Goal: Information Seeking & Learning: Learn about a topic

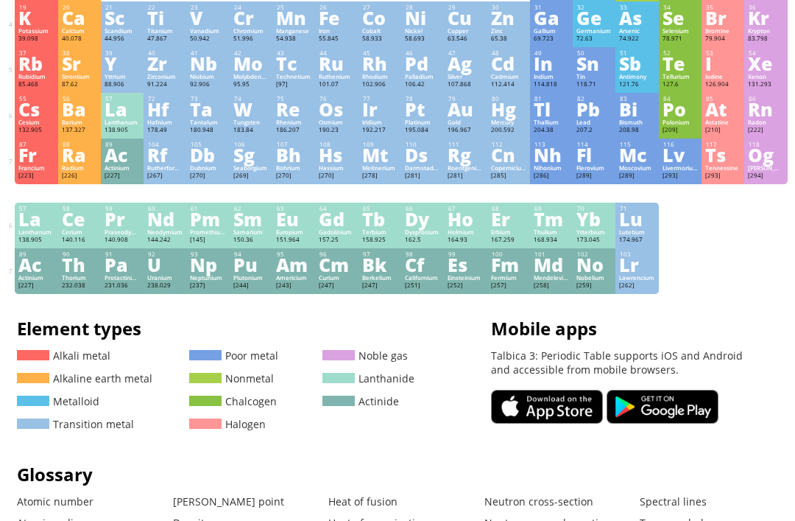
scroll to position [204, 0]
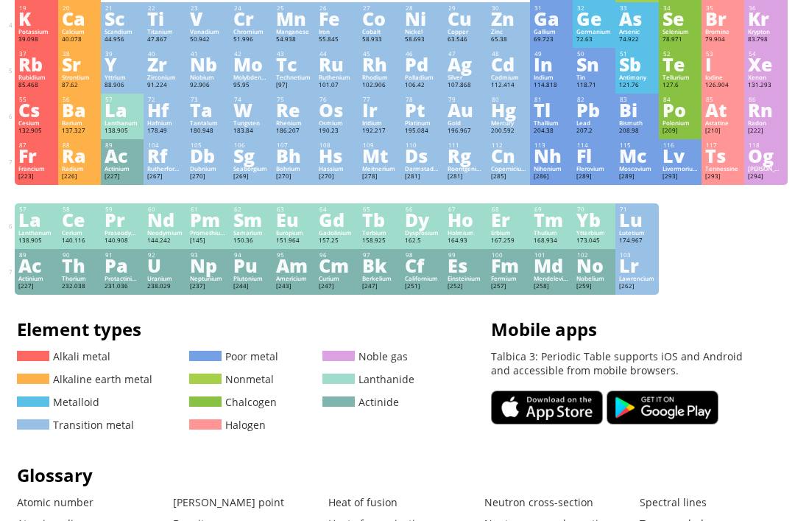
click at [116, 236] on div "Praseodymium" at bounding box center [122, 232] width 35 height 7
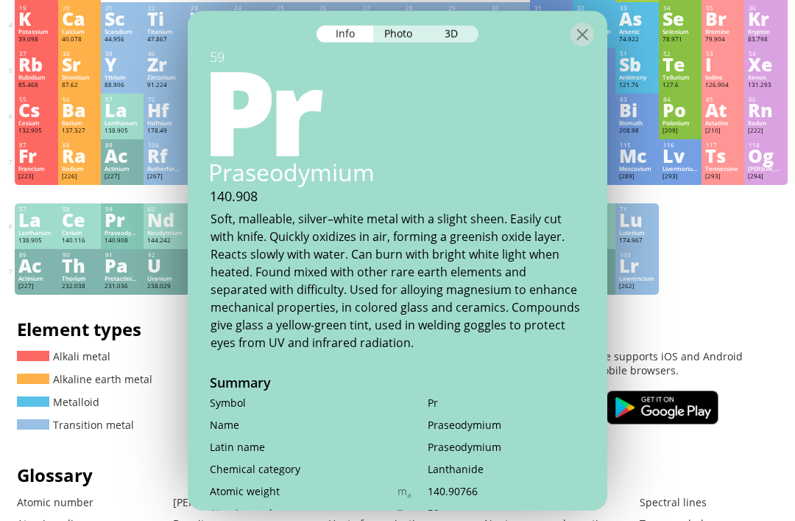
click at [478, 21] on div at bounding box center [398, 23] width 420 height 26
click at [463, 32] on div "3D" at bounding box center [452, 33] width 53 height 17
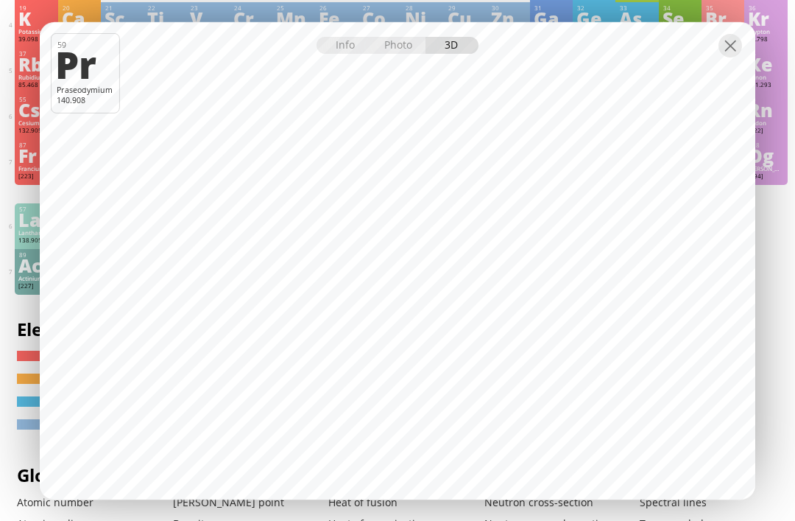
click at [730, 48] on div at bounding box center [398, 35] width 716 height 26
click at [730, 57] on div at bounding box center [731, 46] width 24 height 24
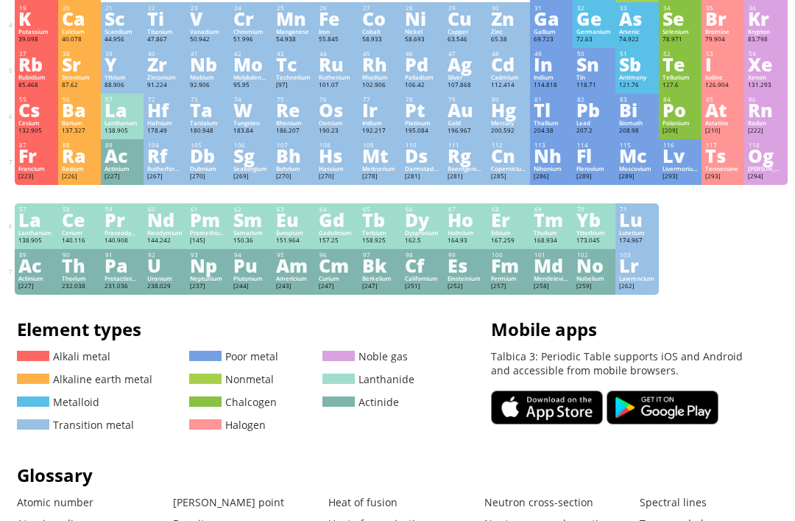
click at [198, 236] on div "Promethium" at bounding box center [207, 232] width 35 height 7
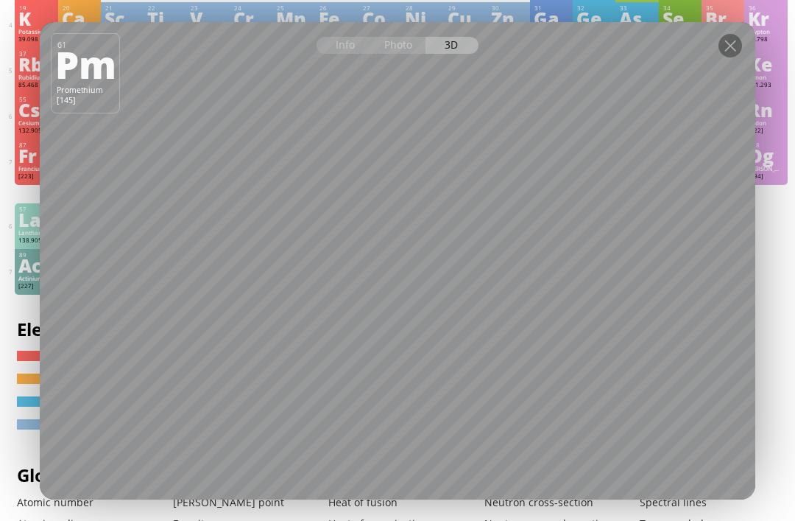
click at [385, 54] on div "Photo" at bounding box center [399, 45] width 53 height 17
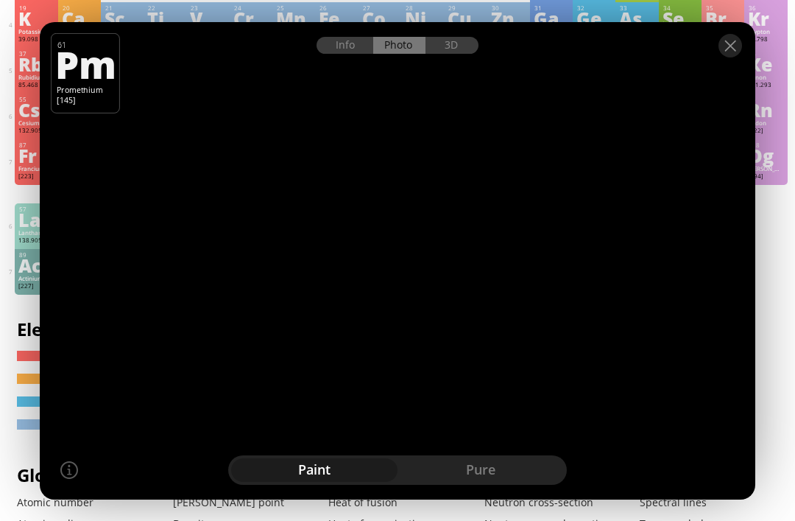
scroll to position [204, 4]
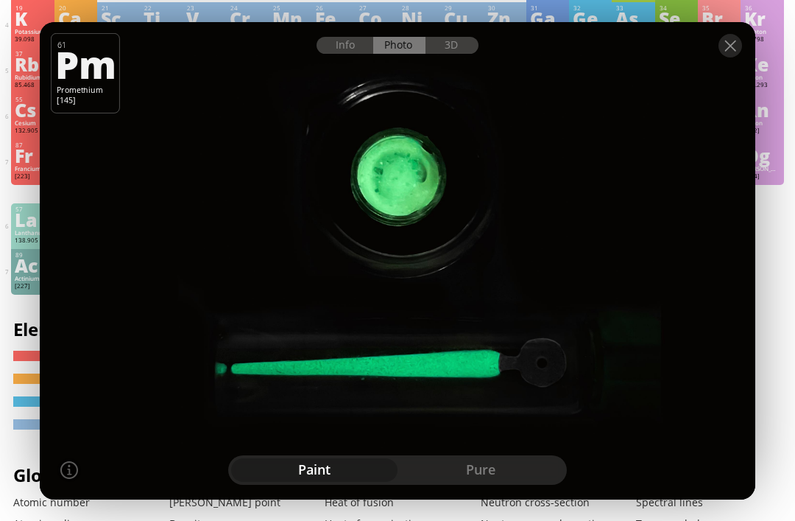
click at [463, 482] on div "pure" at bounding box center [481, 470] width 166 height 24
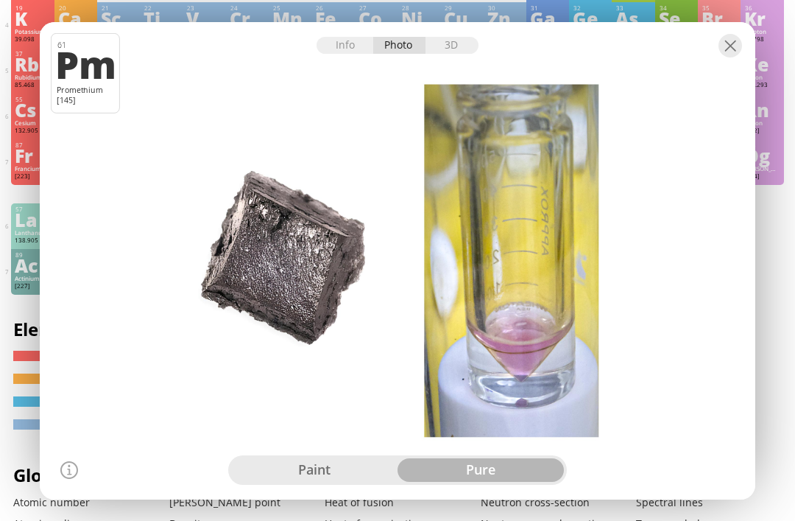
click at [340, 482] on div "paint" at bounding box center [314, 470] width 166 height 24
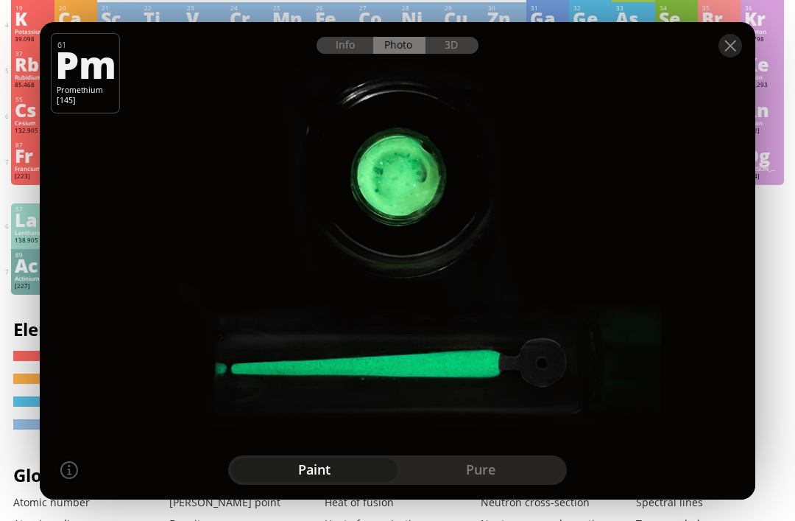
click at [358, 54] on div "Info" at bounding box center [345, 45] width 57 height 17
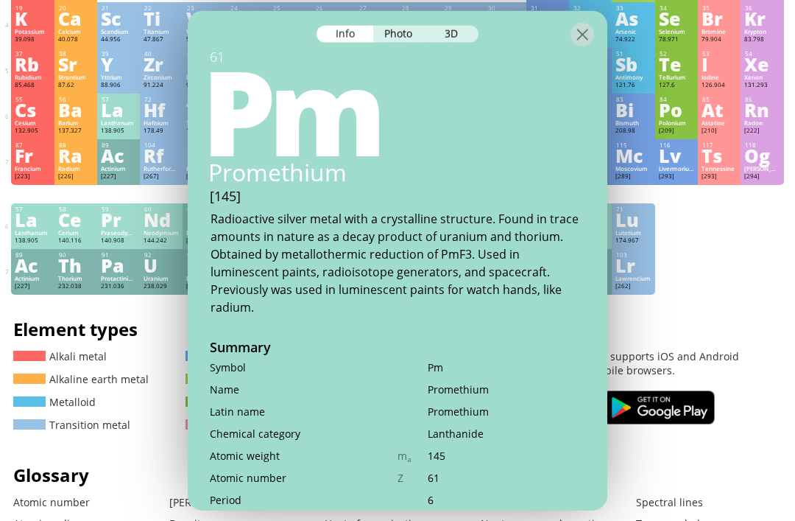
click at [583, 30] on div at bounding box center [583, 34] width 24 height 24
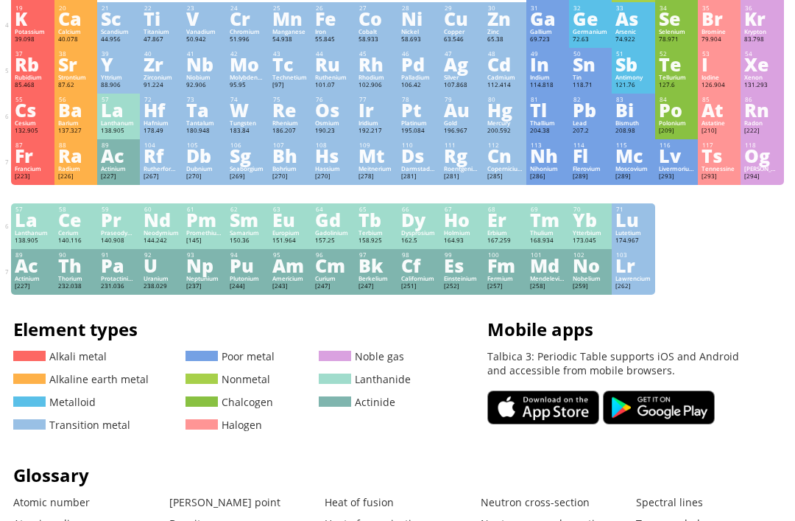
click at [661, 118] on div "Po" at bounding box center [676, 110] width 35 height 16
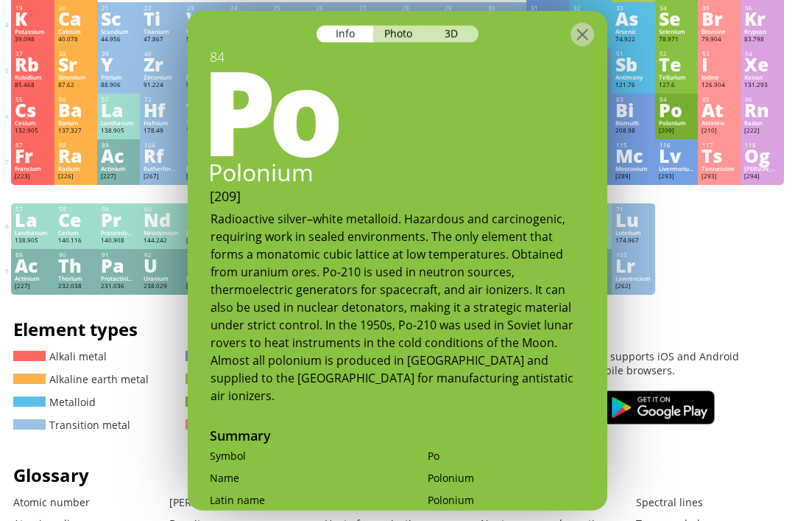
click at [477, 27] on div at bounding box center [398, 23] width 420 height 26
click at [457, 35] on div "3D" at bounding box center [452, 33] width 53 height 17
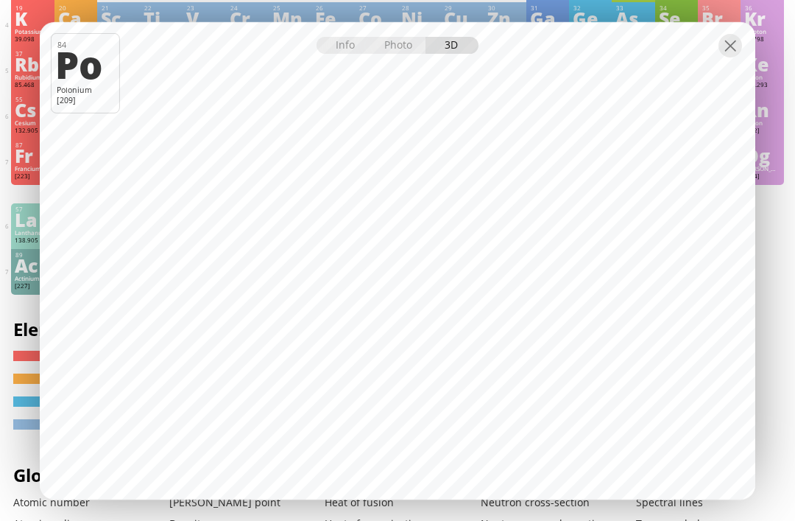
click at [739, 57] on div at bounding box center [731, 46] width 24 height 24
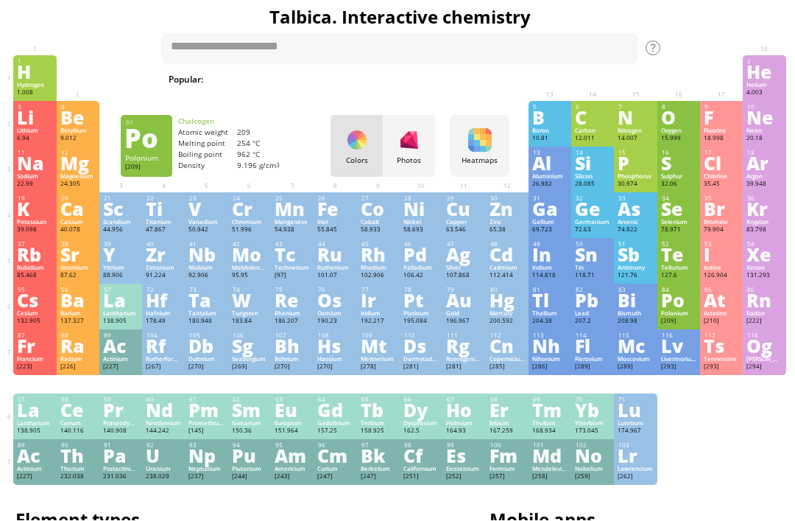
scroll to position [14, 1]
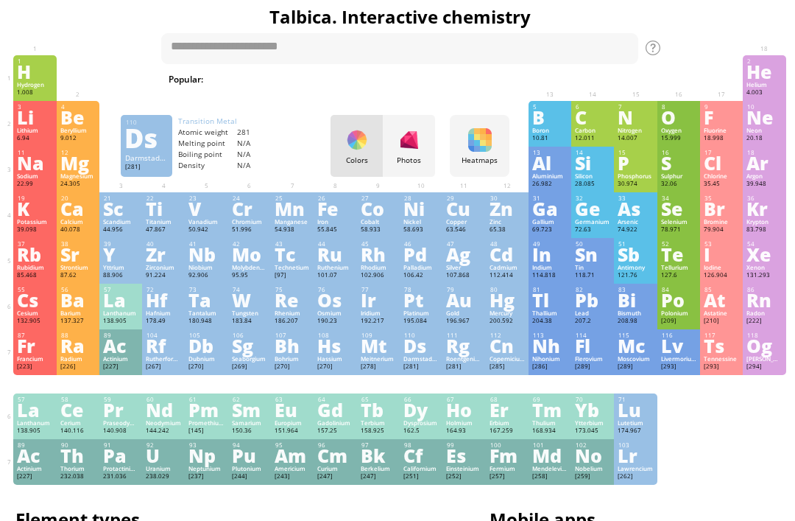
click at [436, 362] on div "Darmstadtium" at bounding box center [421, 358] width 35 height 7
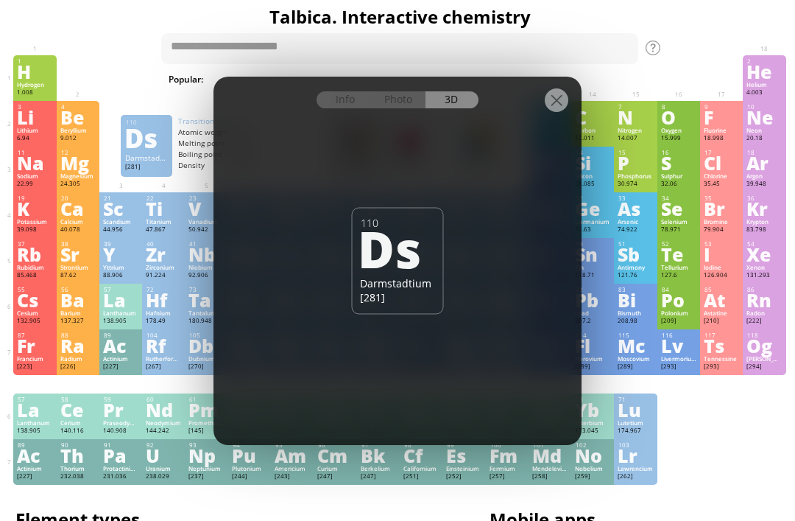
click at [546, 107] on div at bounding box center [557, 100] width 24 height 24
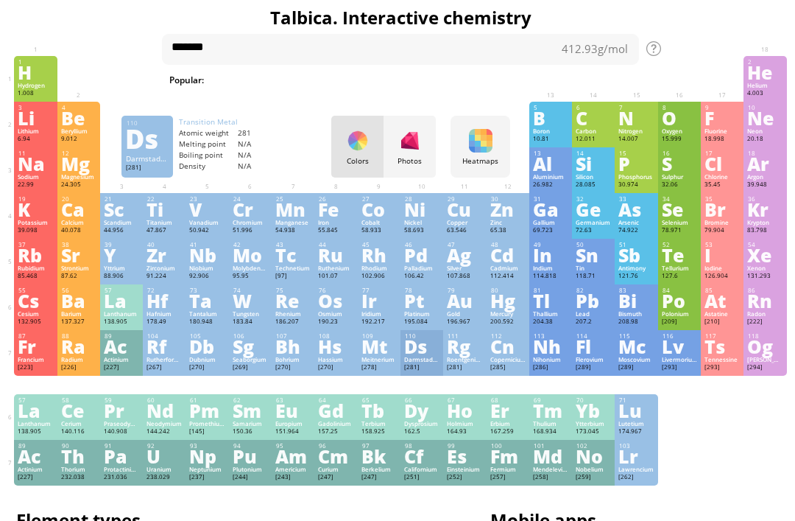
type textarea "*******"
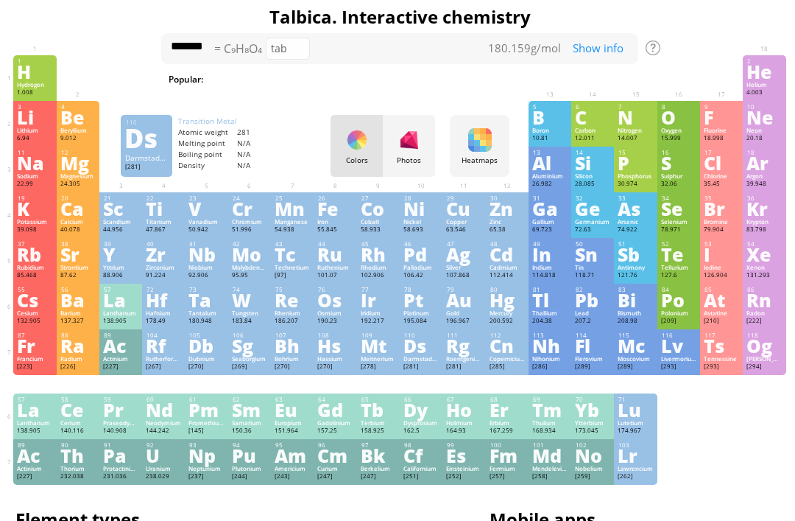
click at [391, 152] on div "Photos" at bounding box center [409, 146] width 52 height 62
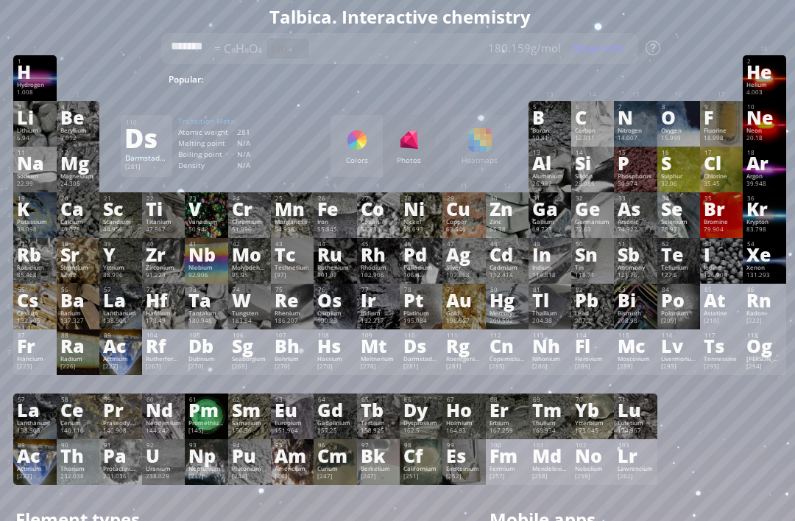
click at [459, 329] on div "79 Au Gold 196.967 −3, −2, −1, 0, +1, +2, +3, +5 −3, −2, −1, 0, +1, +2, +3, +5 …" at bounding box center [464, 307] width 43 height 46
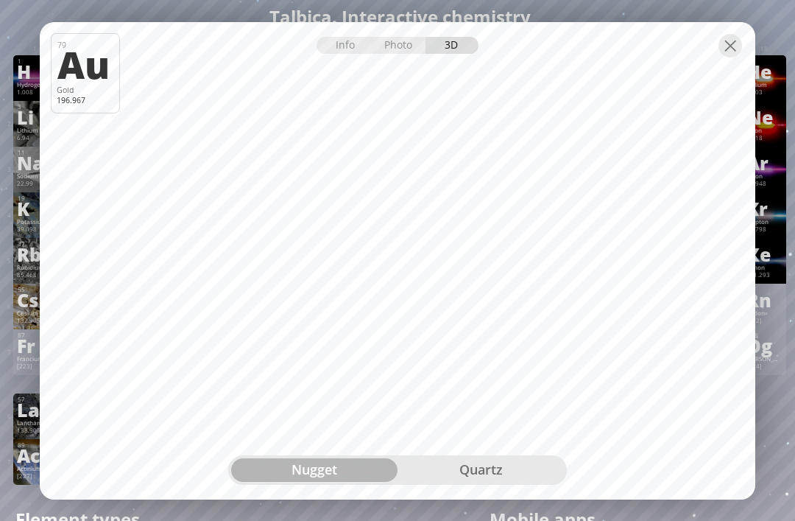
click at [452, 481] on div "quartz" at bounding box center [481, 470] width 166 height 24
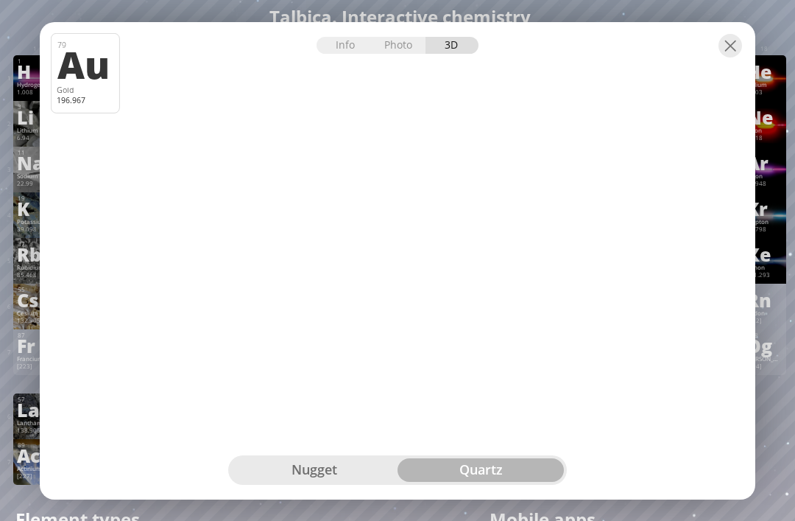
click at [434, 460] on div "quartz" at bounding box center [481, 470] width 166 height 24
click at [455, 306] on div "Info Photo 3D Info Photo 3D 79 Au Gold 196.967 Luminescent paint and an old wat…" at bounding box center [398, 260] width 716 height 477
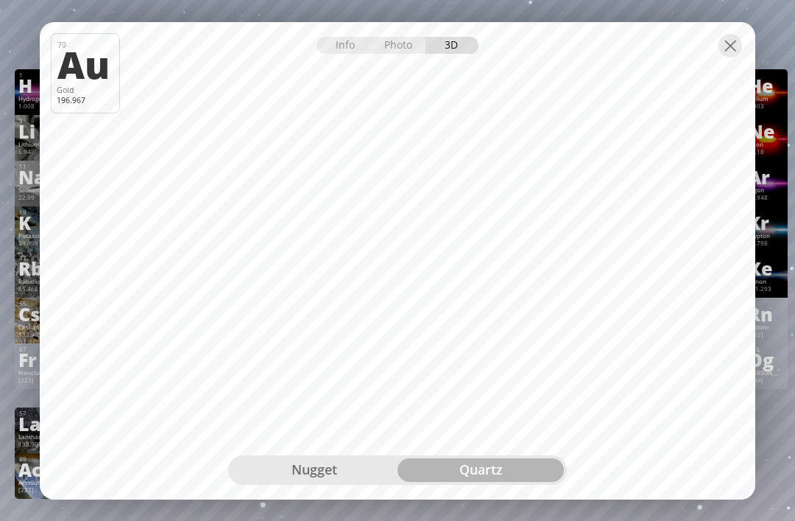
click at [397, 53] on div "Photo" at bounding box center [399, 45] width 53 height 17
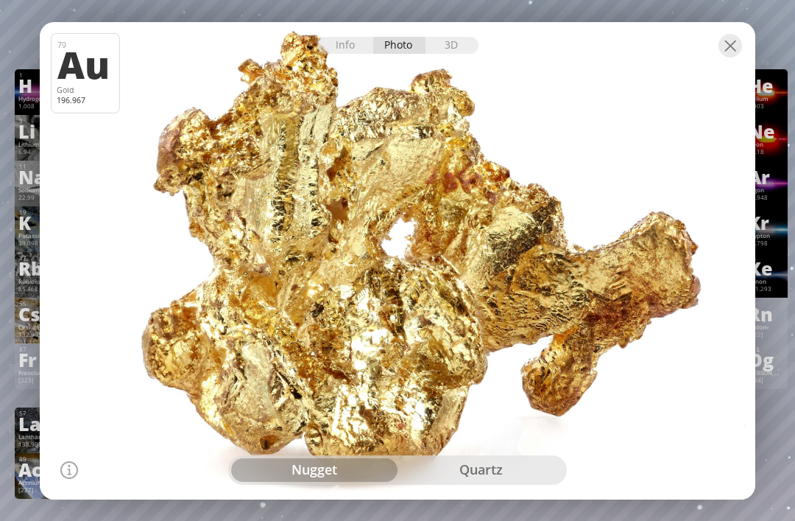
click at [395, 35] on div at bounding box center [398, 35] width 716 height 26
click at [479, 481] on div "quartz" at bounding box center [481, 470] width 166 height 24
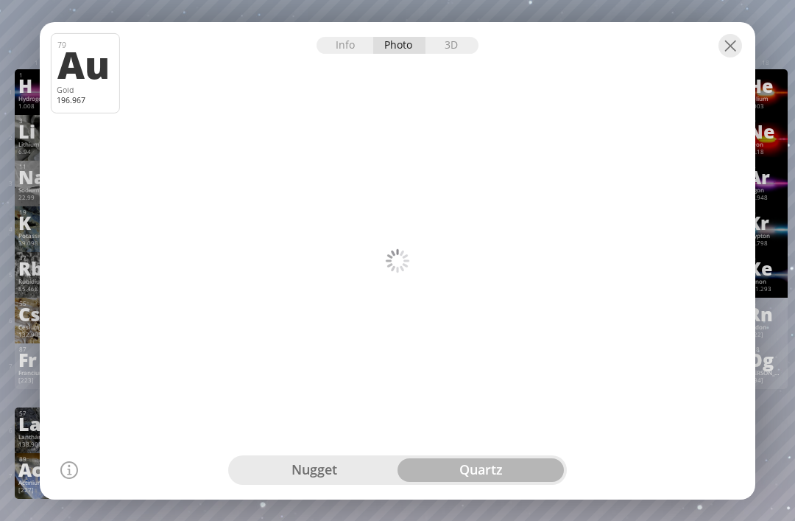
click at [476, 479] on div "quartz" at bounding box center [481, 470] width 166 height 24
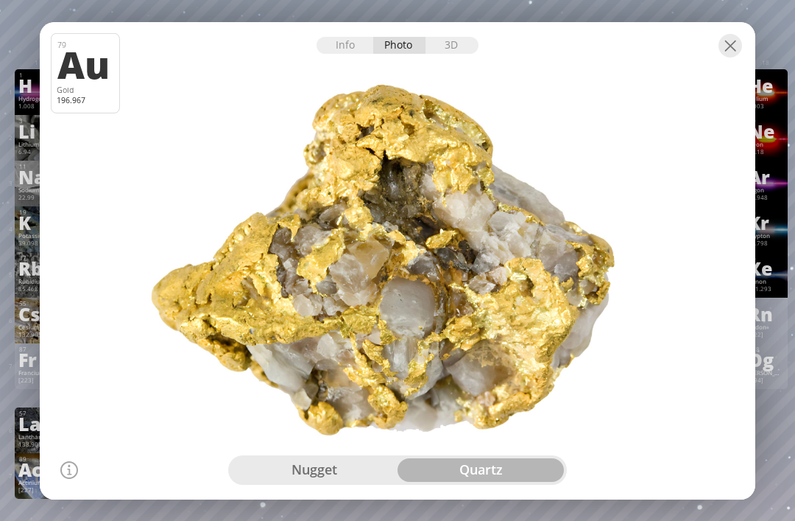
click at [316, 465] on div "nugget" at bounding box center [314, 470] width 166 height 24
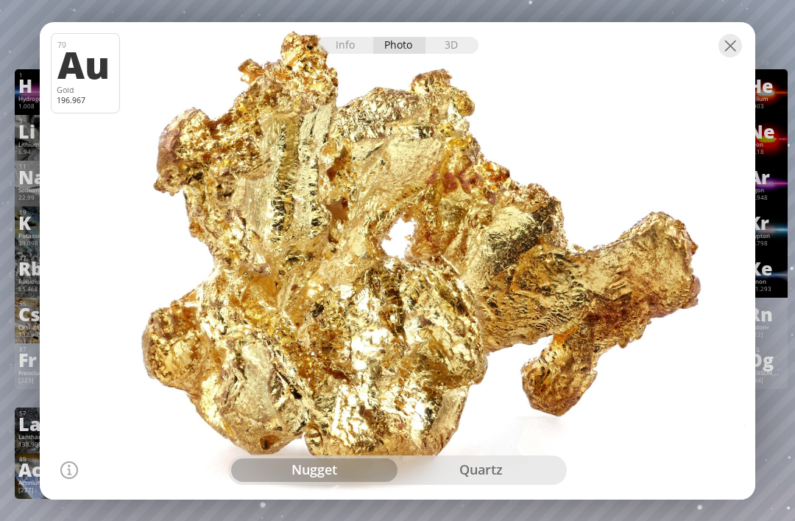
click at [348, 472] on div "nugget" at bounding box center [314, 470] width 166 height 24
click at [733, 42] on div at bounding box center [731, 46] width 24 height 24
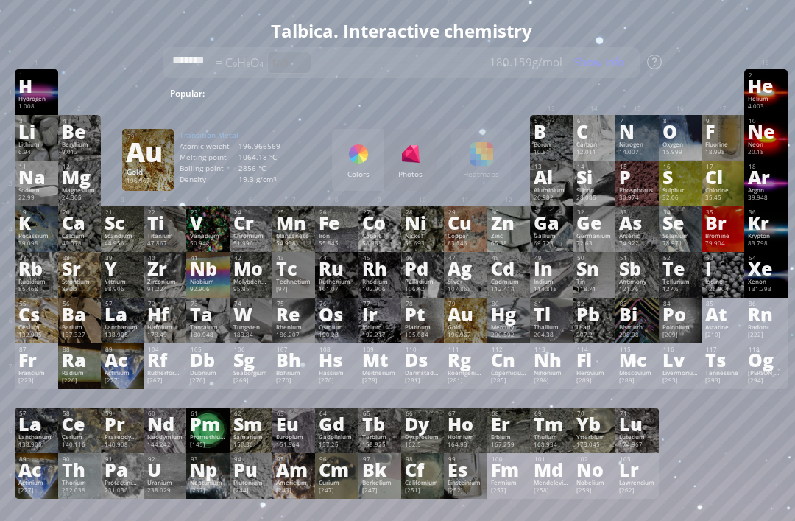
click at [510, 331] on div "Mercury" at bounding box center [508, 326] width 35 height 7
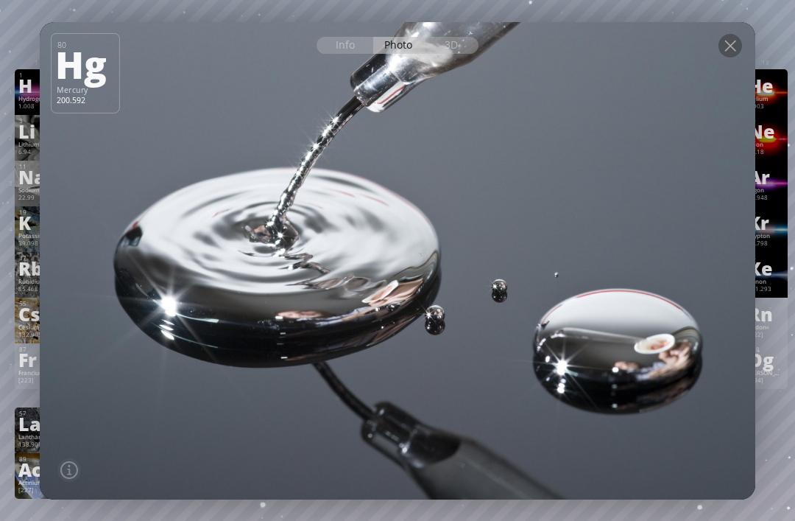
click at [446, 57] on div at bounding box center [397, 260] width 723 height 482
click at [454, 51] on div "3D" at bounding box center [452, 45] width 53 height 17
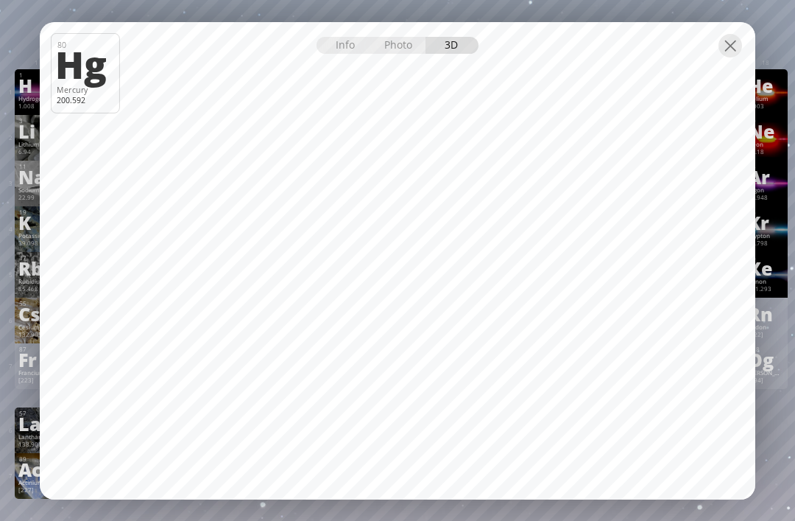
click at [417, 46] on div "Photo" at bounding box center [399, 45] width 53 height 17
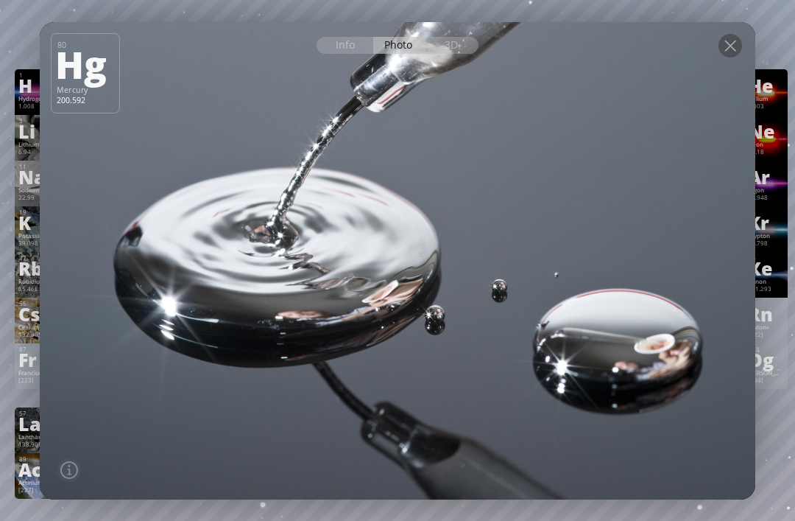
click at [452, 44] on div "3D" at bounding box center [452, 45] width 53 height 17
